Goal: Check status: Check status

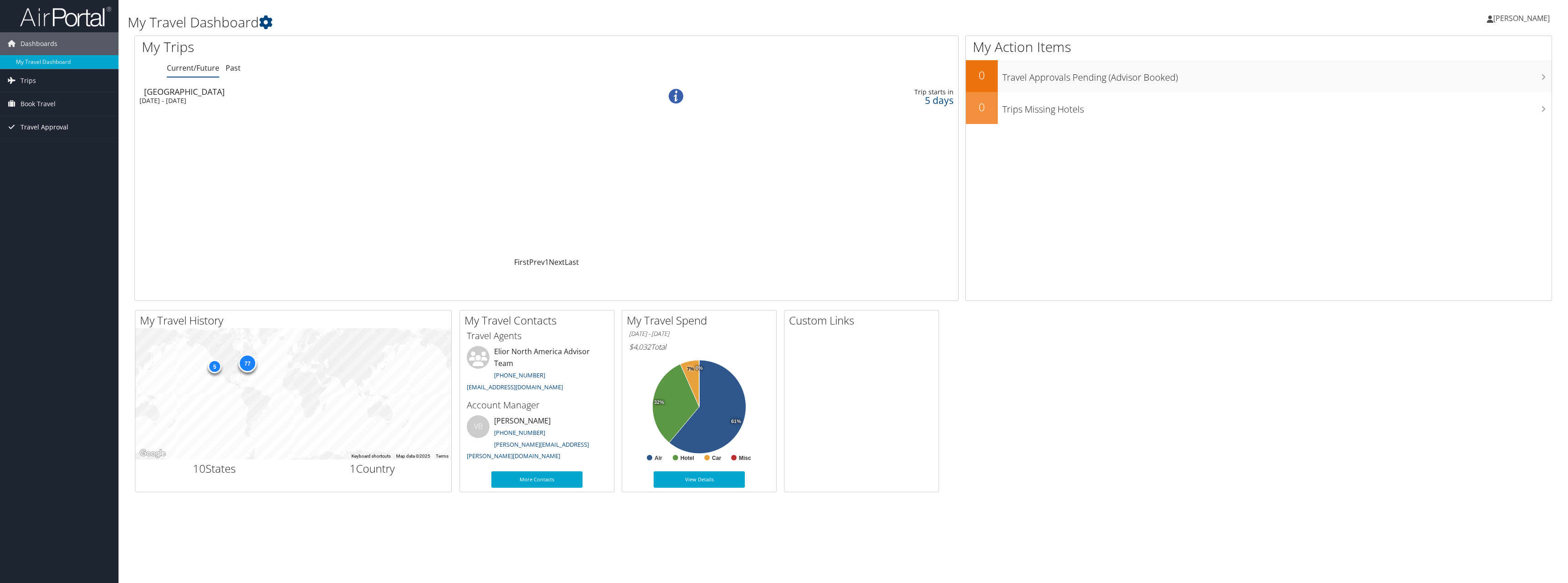
click at [39, 129] on span "Travel Approval" at bounding box center [44, 127] width 48 height 23
click at [41, 141] on link "Pending Trip Approvals" at bounding box center [59, 145] width 119 height 14
click at [201, 97] on div "Wed 3 Sep 2025 - Fri 5 Sep 2025" at bounding box center [370, 100] width 461 height 8
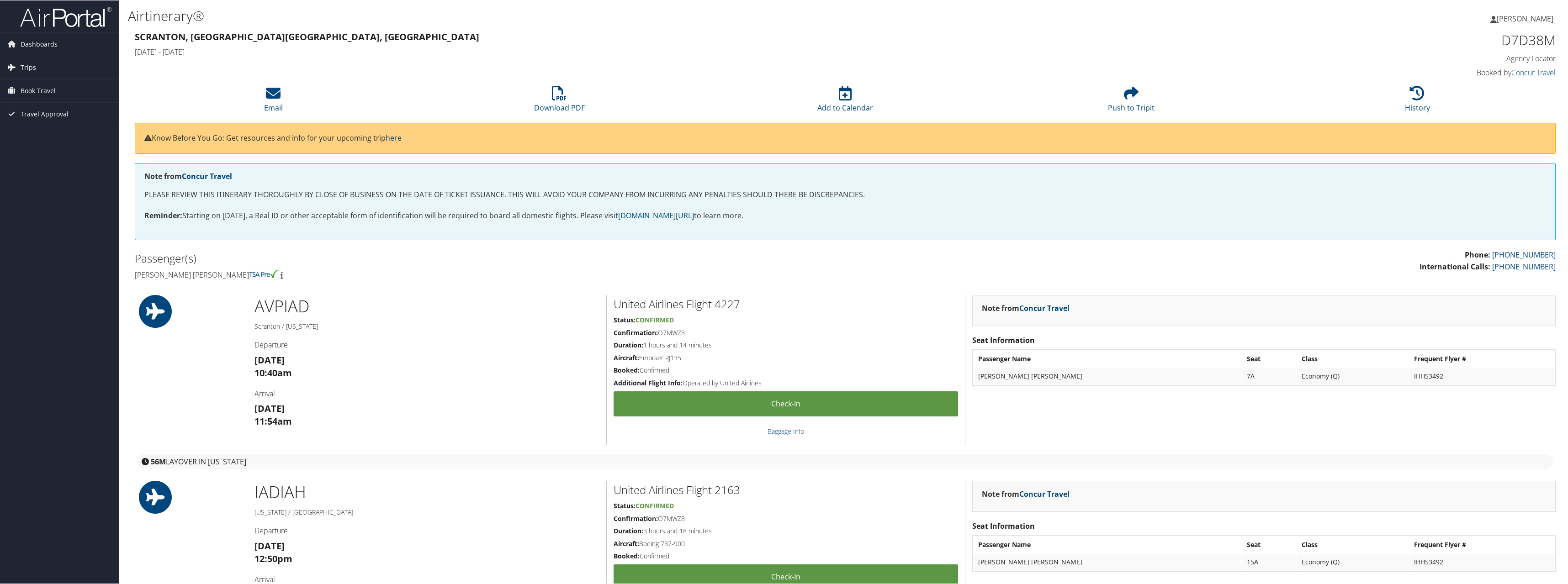
drag, startPoint x: 39, startPoint y: 62, endPoint x: 57, endPoint y: 65, distance: 18.2
click at [39, 62] on link "Trips" at bounding box center [60, 67] width 119 height 23
click at [59, 84] on link "Current/Future Trips" at bounding box center [60, 85] width 119 height 14
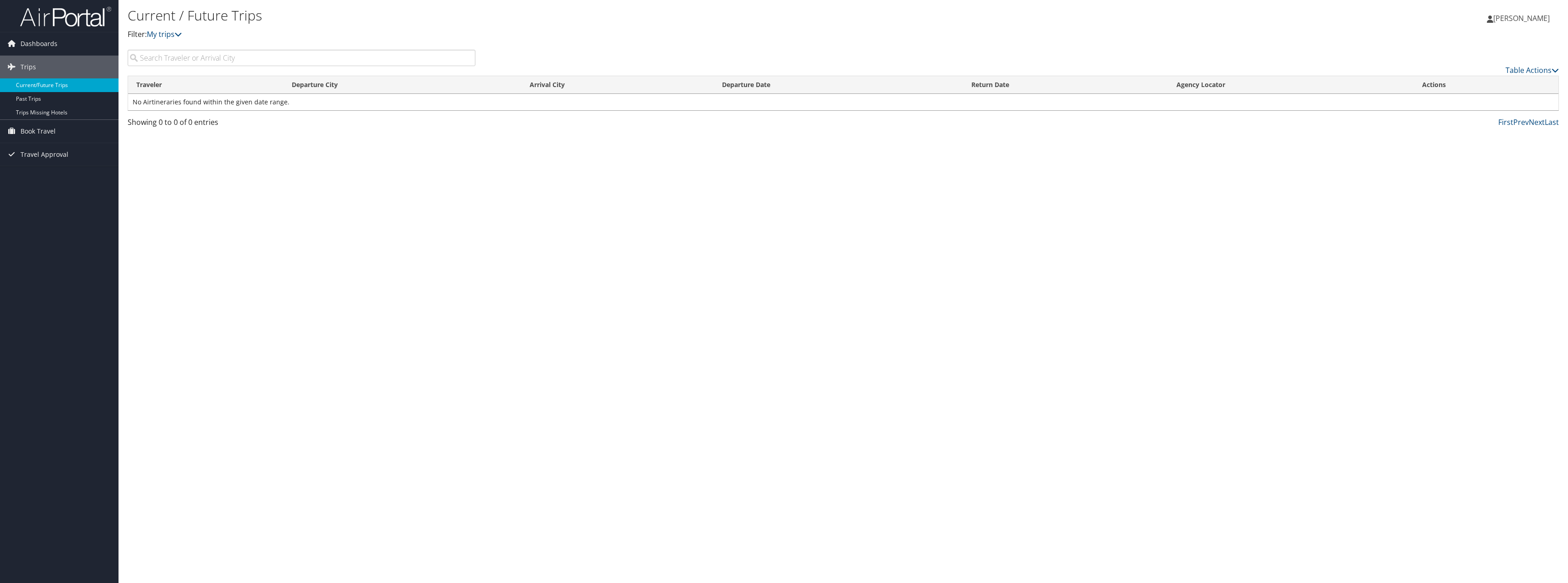
click at [51, 85] on link "Current/Future Trips" at bounding box center [59, 85] width 119 height 14
click at [26, 44] on span "Dashboards" at bounding box center [39, 44] width 37 height 23
click at [46, 62] on link "My Travel Dashboard" at bounding box center [59, 62] width 119 height 14
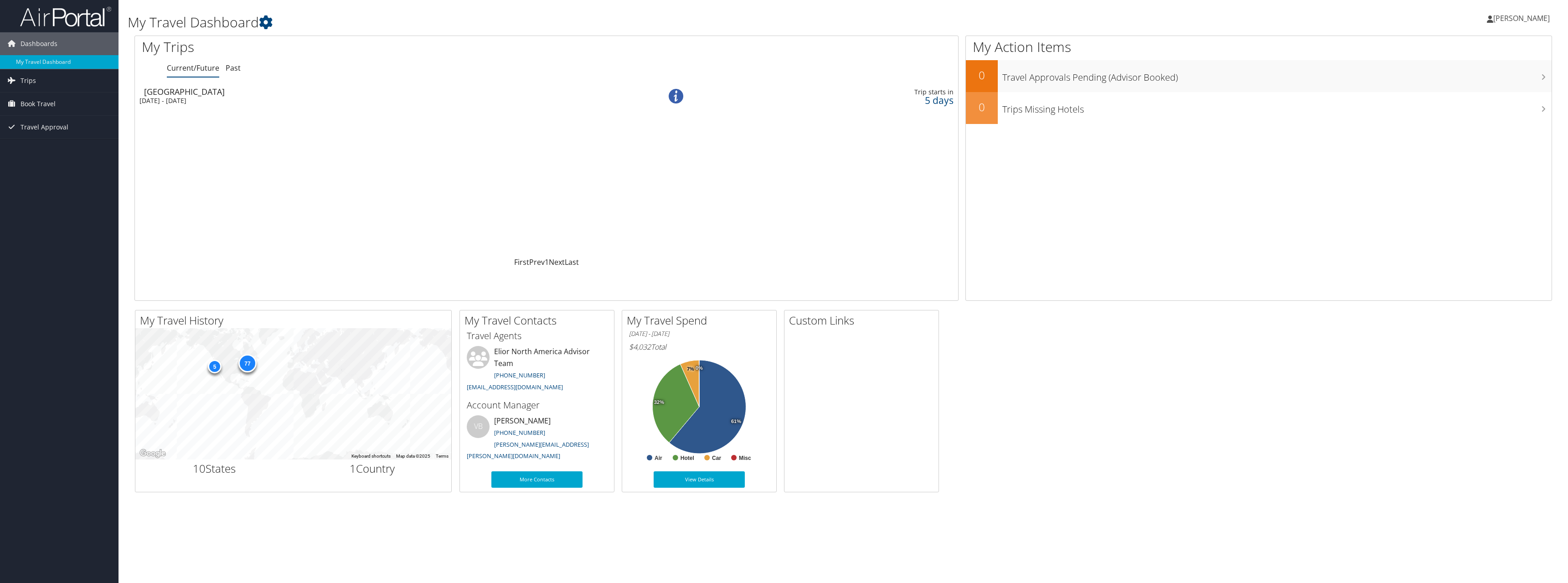
click at [676, 92] on img at bounding box center [676, 96] width 14 height 14
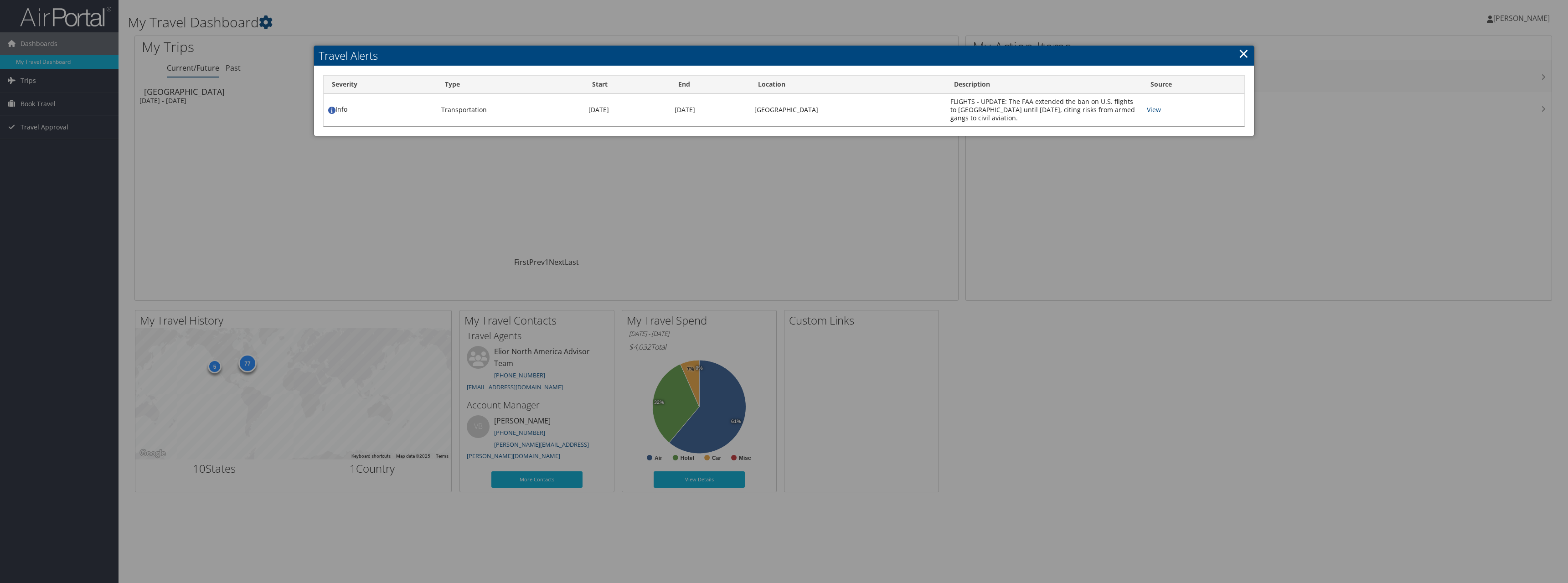
click at [1245, 54] on link "×" at bounding box center [1243, 53] width 11 height 18
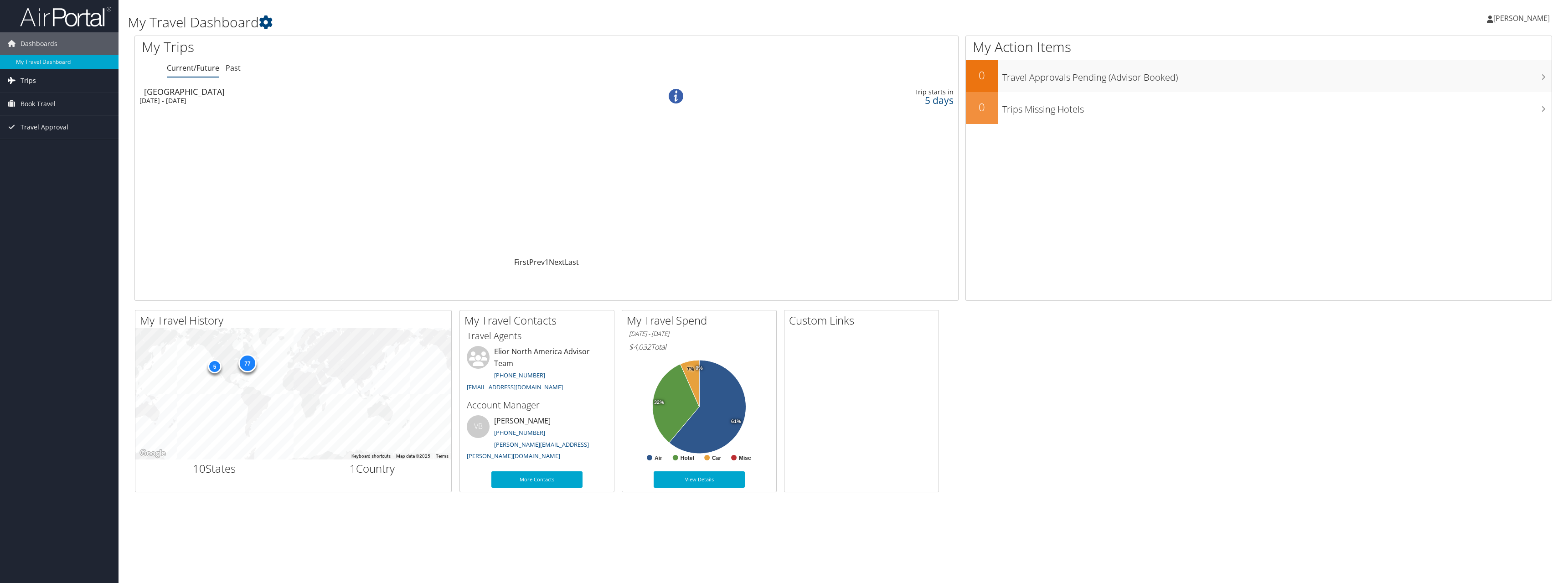
click at [26, 80] on span "Trips" at bounding box center [29, 81] width 16 height 23
click at [278, 138] on div "Loading... Houston Wed 3 Sep 2025 - Fri 5 Sep 2025 Trip starts in 5 days" at bounding box center [546, 170] width 823 height 173
drag, startPoint x: 276, startPoint y: 34, endPoint x: 271, endPoint y: 22, distance: 13.0
click at [276, 34] on div "My Travel Dashboard" at bounding box center [604, 19] width 954 height 31
click at [271, 22] on icon at bounding box center [266, 22] width 14 height 14
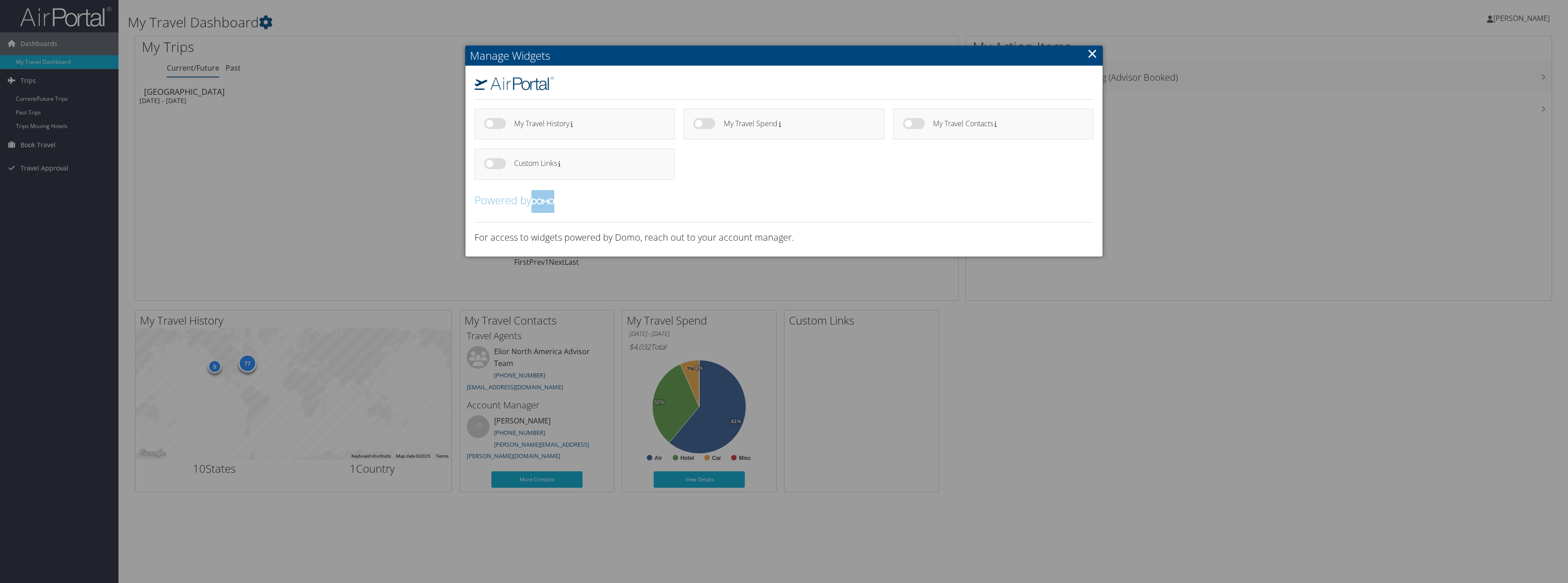
click at [271, 23] on div at bounding box center [784, 292] width 1568 height 583
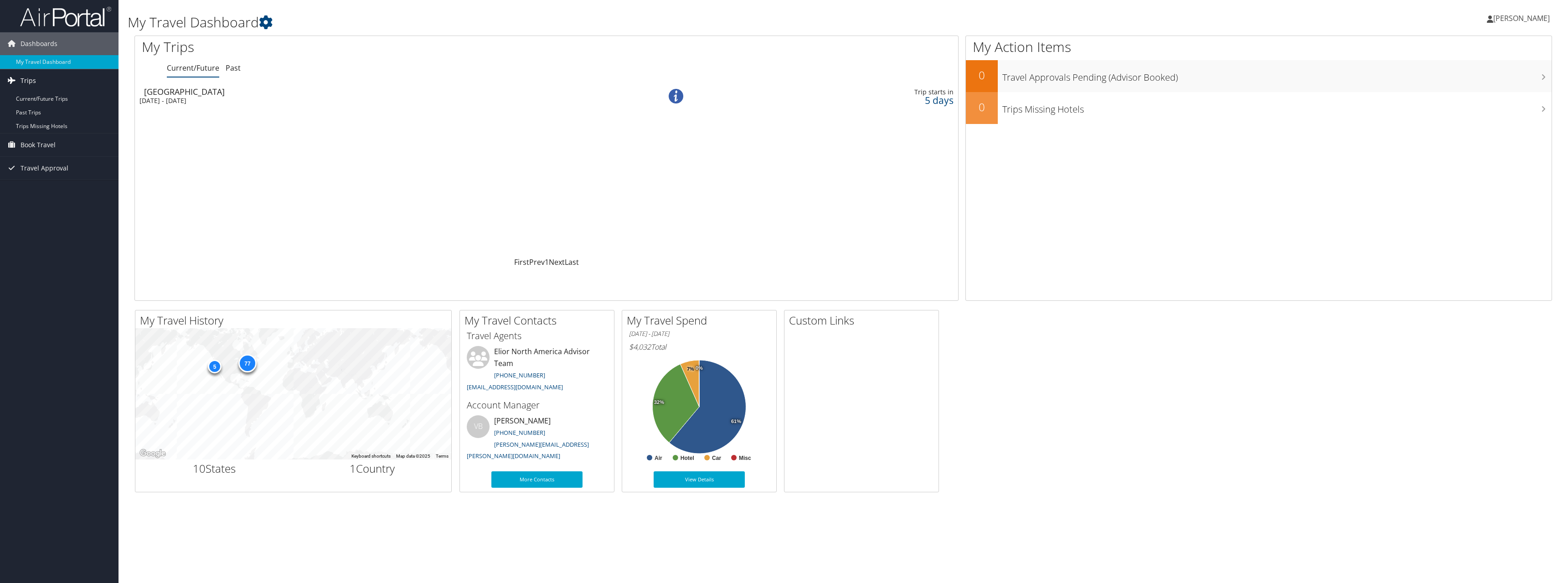
click at [39, 82] on link "Trips" at bounding box center [59, 81] width 119 height 23
click at [42, 131] on span "Travel Approval" at bounding box center [44, 127] width 48 height 23
click at [38, 97] on span "Book Travel" at bounding box center [38, 104] width 35 height 23
click at [36, 90] on link "Trips" at bounding box center [59, 81] width 119 height 23
click at [37, 95] on link "Current/Future Trips" at bounding box center [59, 99] width 119 height 14
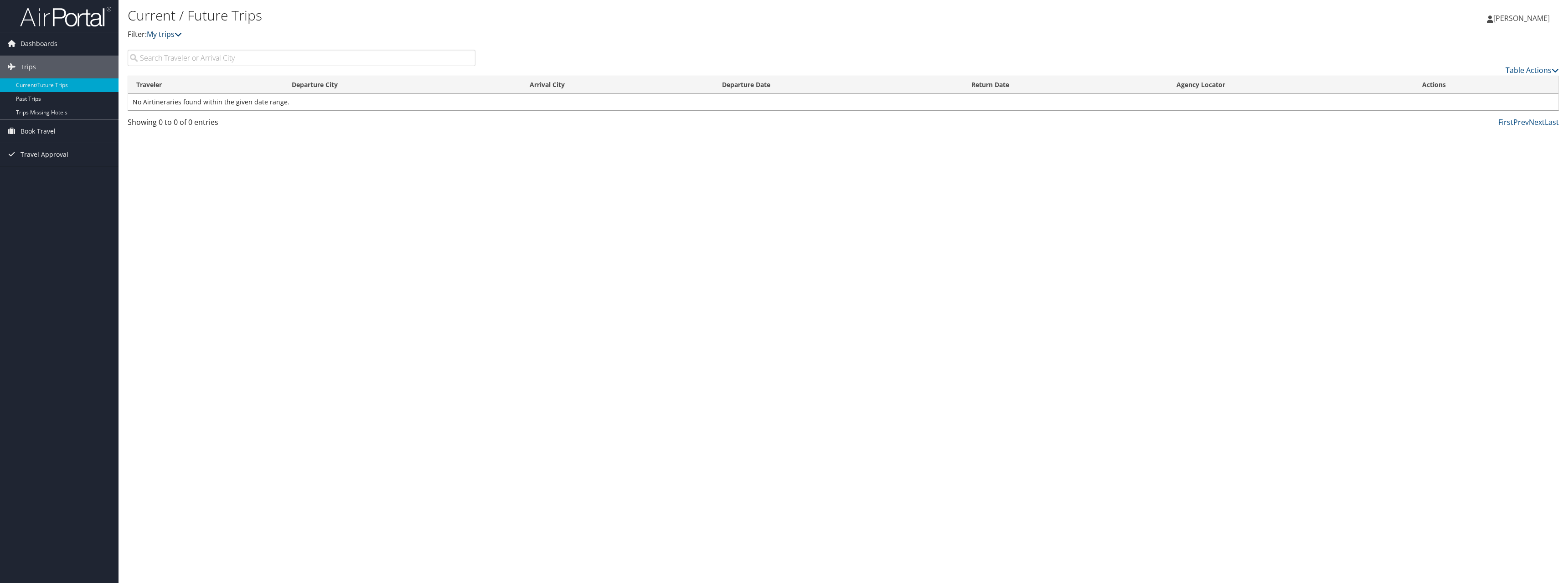
click at [165, 31] on link "My trips" at bounding box center [164, 34] width 35 height 10
click at [179, 35] on icon at bounding box center [178, 34] width 7 height 7
click at [1520, 68] on link "Table Actions" at bounding box center [1532, 70] width 54 height 10
click at [1407, 52] on div at bounding box center [784, 292] width 1568 height 583
click at [68, 55] on li "Dashboards My Travel Dashboard" at bounding box center [59, 44] width 119 height 23
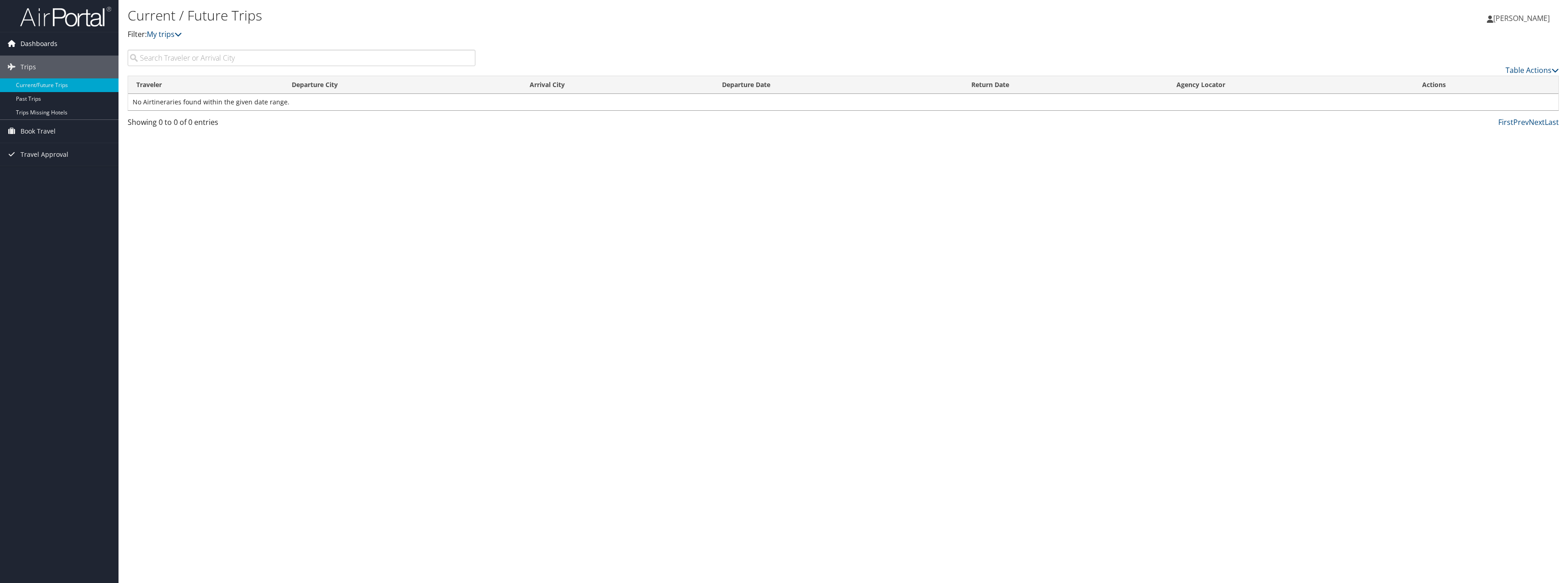
click at [59, 42] on link "Dashboards" at bounding box center [59, 44] width 119 height 23
click at [43, 54] on span "Dashboards" at bounding box center [39, 44] width 37 height 23
click at [44, 47] on span "Dashboards" at bounding box center [39, 44] width 37 height 23
click at [44, 59] on link "My Travel Dashboard" at bounding box center [59, 62] width 119 height 14
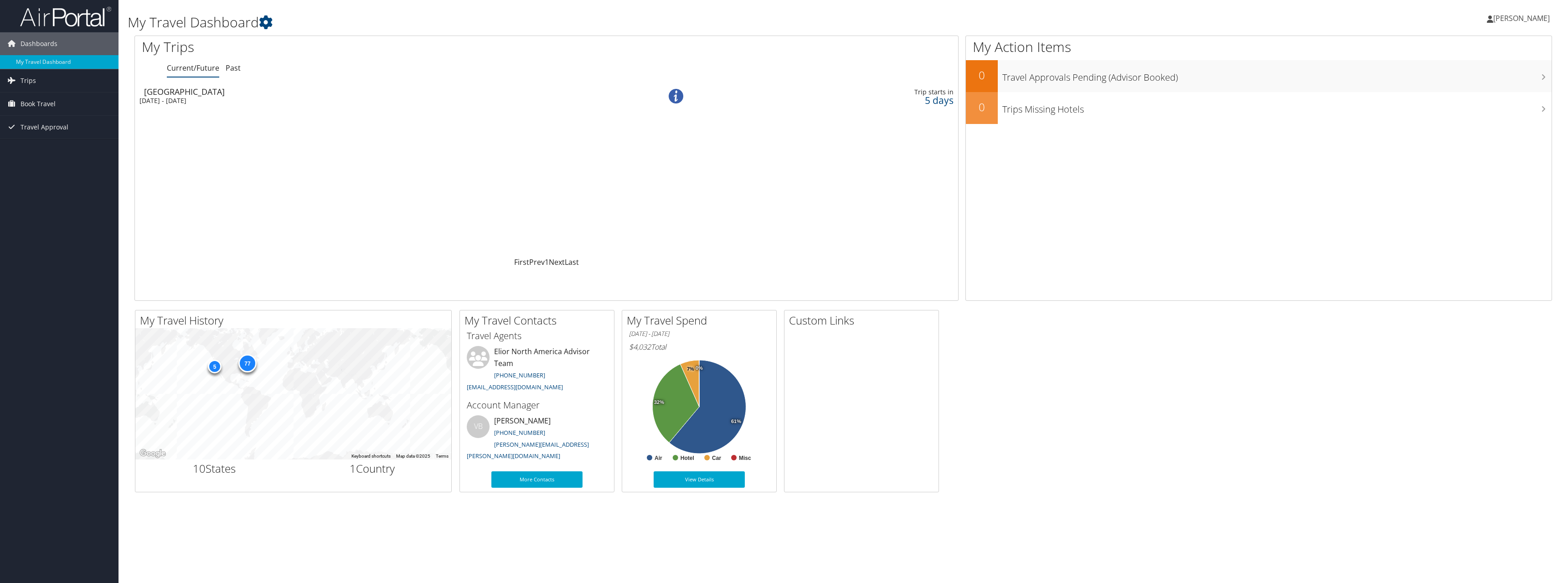
click at [206, 101] on div "Wed 3 Sep 2025 - Fri 5 Sep 2025" at bounding box center [370, 100] width 461 height 8
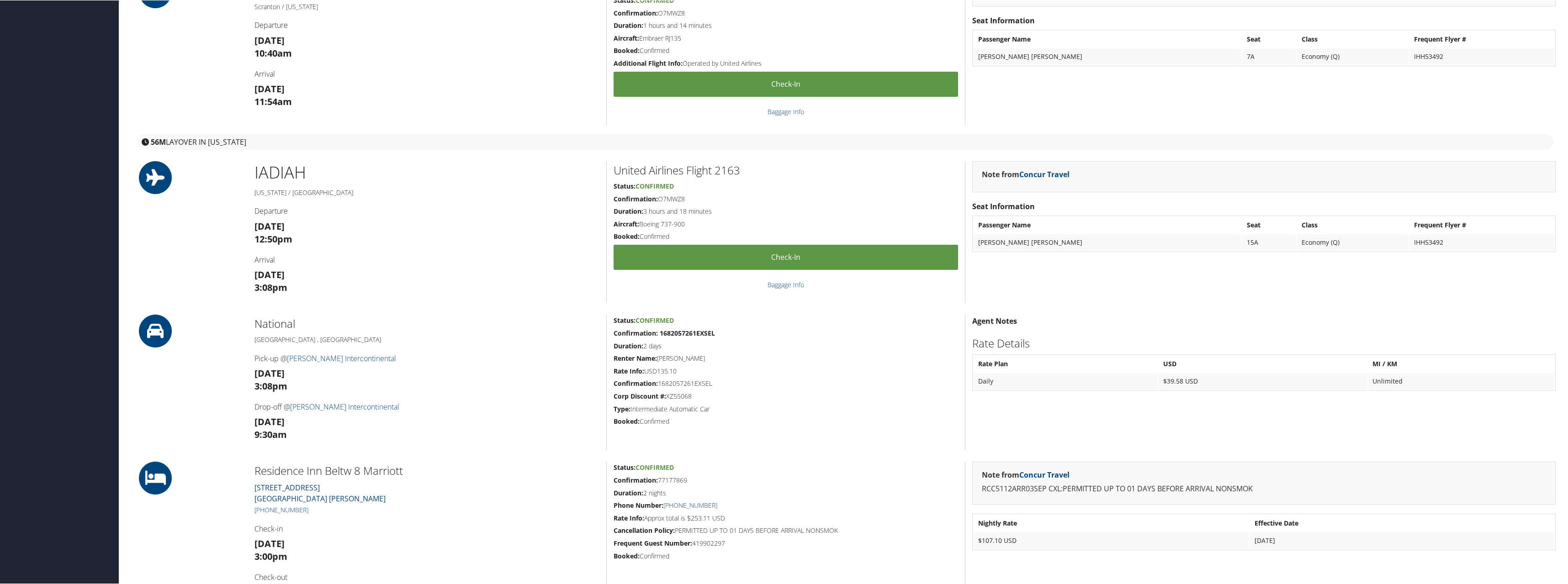
scroll to position [594, 0]
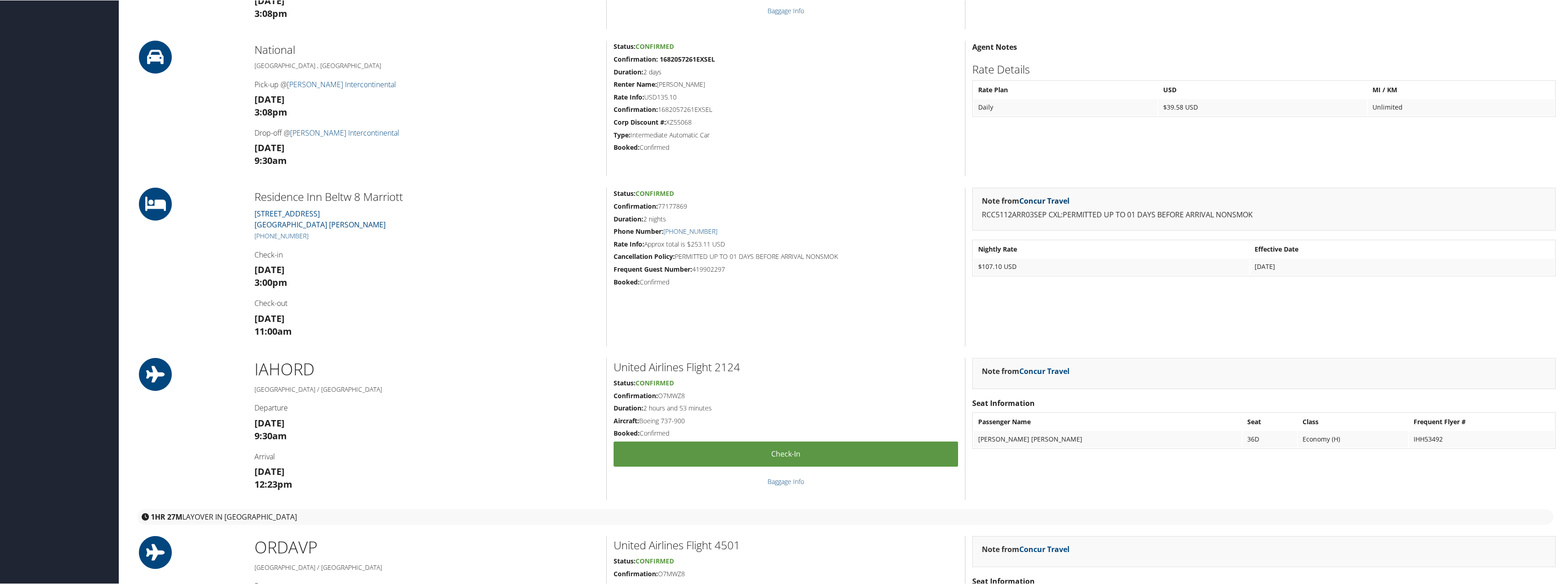
click at [1041, 199] on link "Concur Travel" at bounding box center [1044, 201] width 50 height 10
click at [161, 202] on icon at bounding box center [155, 204] width 41 height 33
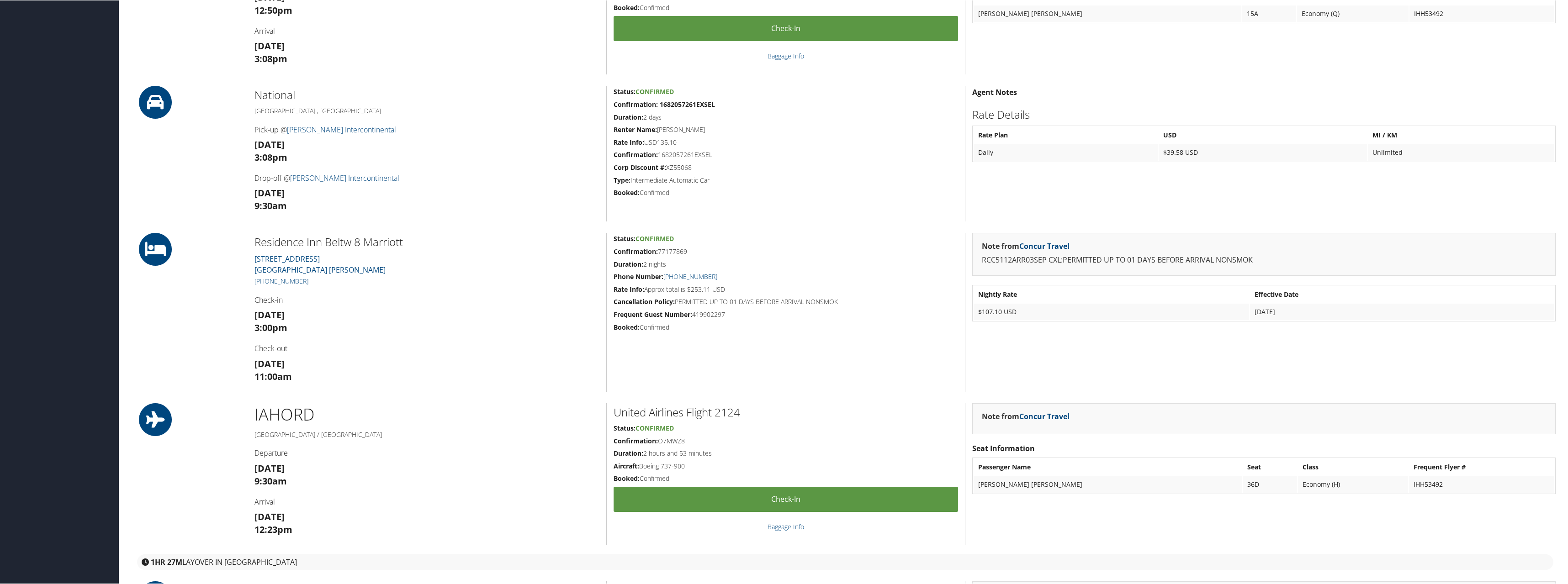
scroll to position [548, 0]
